Goal: Transaction & Acquisition: Obtain resource

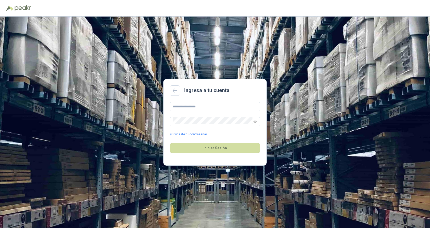
type input "**********"
click at [191, 106] on input "**********" at bounding box center [215, 106] width 90 height 9
click at [211, 148] on button "Iniciar Sesión" at bounding box center [215, 148] width 90 height 10
click at [212, 147] on button "Iniciar Sesión" at bounding box center [215, 148] width 90 height 10
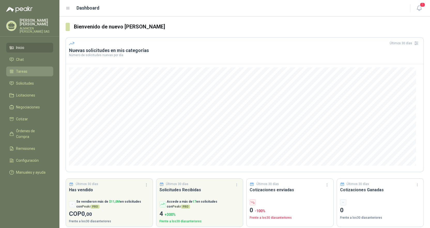
click at [22, 71] on span "Tareas" at bounding box center [21, 71] width 11 height 6
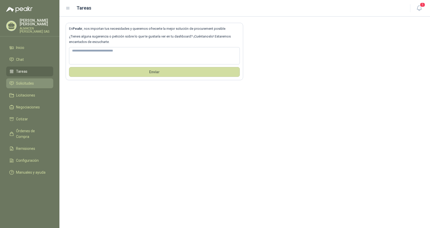
click at [25, 84] on span "Solicitudes" at bounding box center [25, 83] width 18 height 6
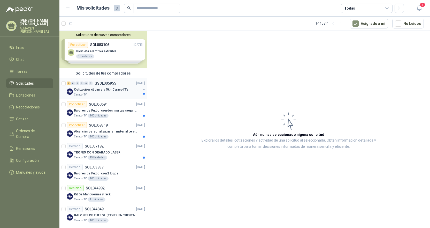
click at [98, 82] on p "GSOL005955" at bounding box center [105, 83] width 21 height 4
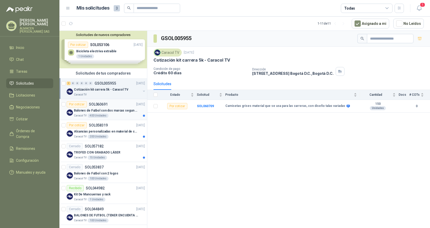
click at [98, 109] on p "Balones de Futbol con dos marcas segun adjunto. Adjuntar cotizacion en su forma…" at bounding box center [106, 110] width 64 height 5
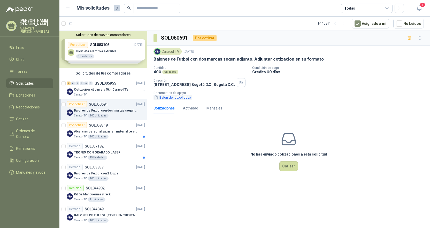
click at [177, 97] on button "Balón de futbol.docx" at bounding box center [172, 97] width 38 height 5
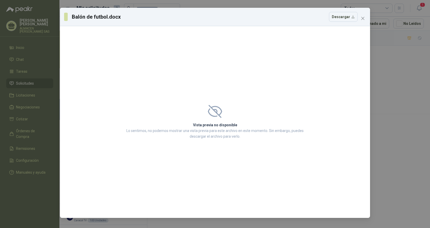
click at [104, 15] on h3 "Balón de futbol.docx" at bounding box center [96, 17] width 49 height 8
click at [352, 18] on button "Descargar" at bounding box center [343, 17] width 29 height 10
click at [284, 1] on div "Balón de futbol.docx Descargar Vista previa no disponible Lo sentimos, no podem…" at bounding box center [215, 114] width 430 height 228
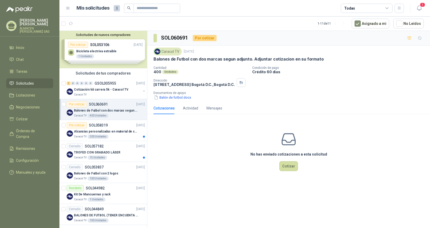
click at [294, 2] on header "Mis solicitudes 3 Todas 1" at bounding box center [244, 8] width 370 height 17
